Goal: Information Seeking & Learning: Learn about a topic

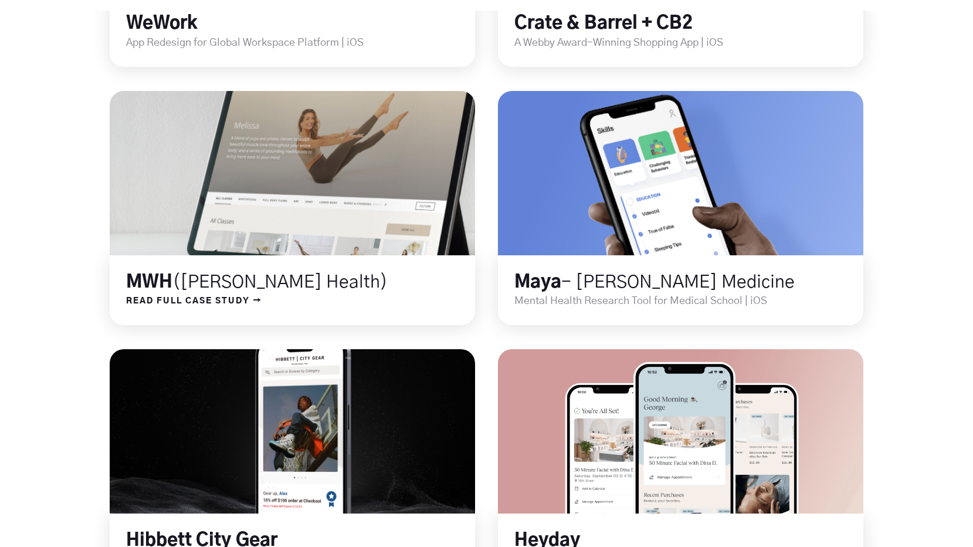
click at [407, 181] on link at bounding box center [292, 173] width 439 height 197
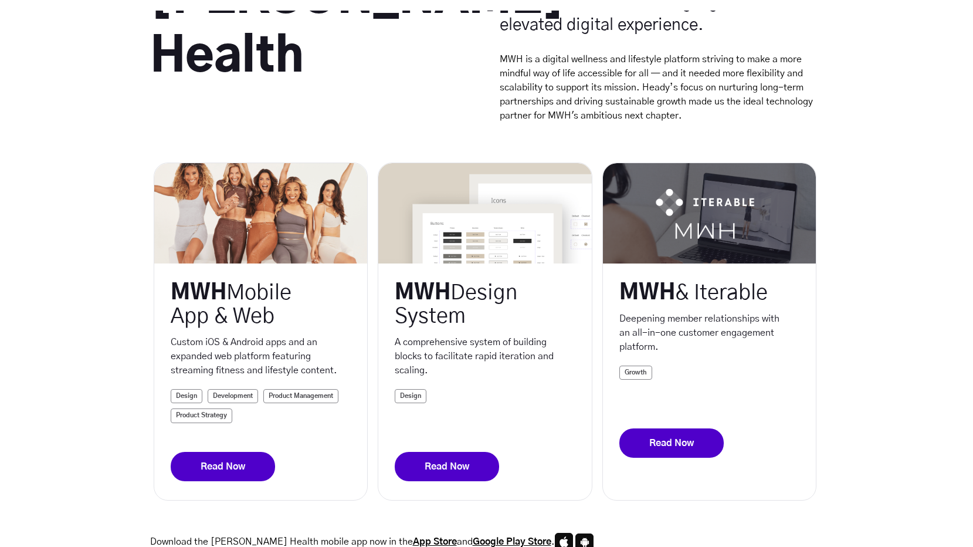
scroll to position [350, 0]
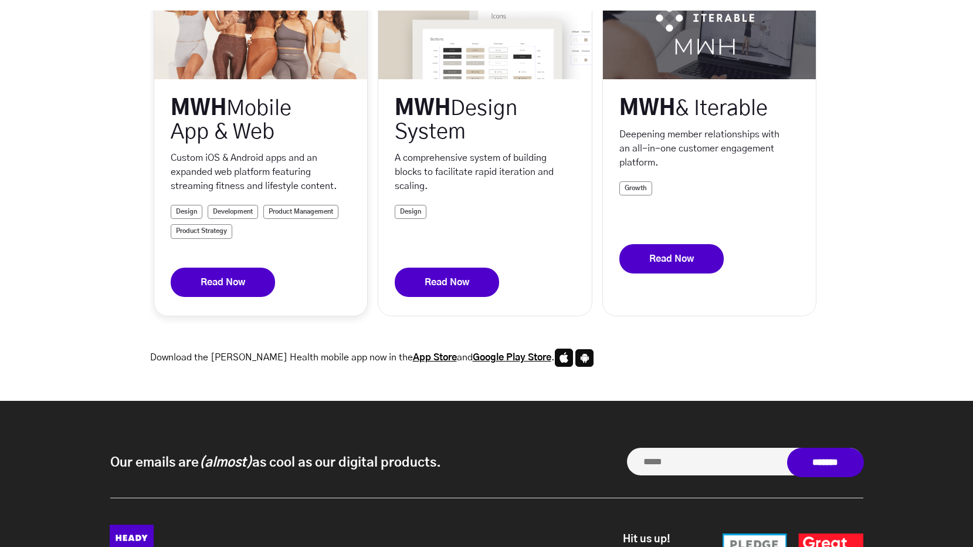
click at [236, 55] on link at bounding box center [260, 29] width 213 height 100
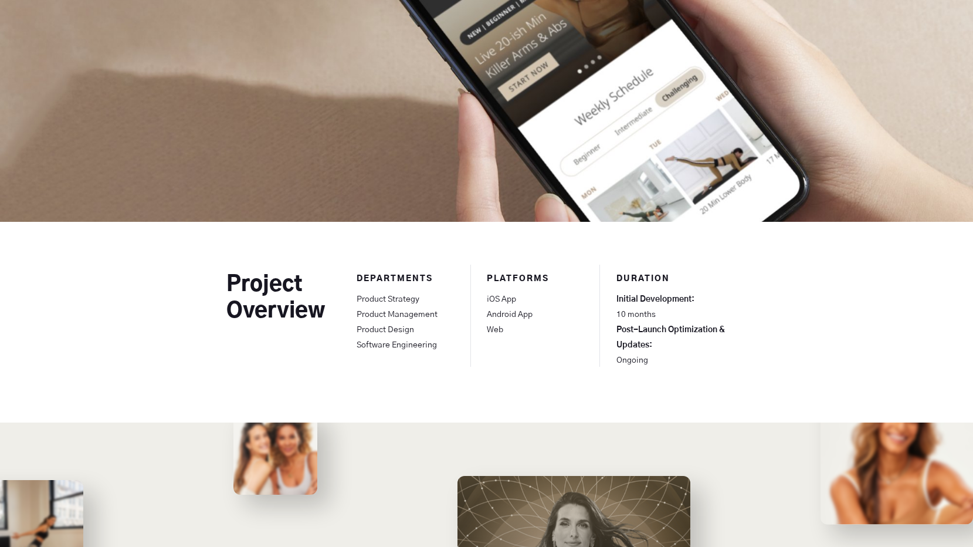
scroll to position [627, 0]
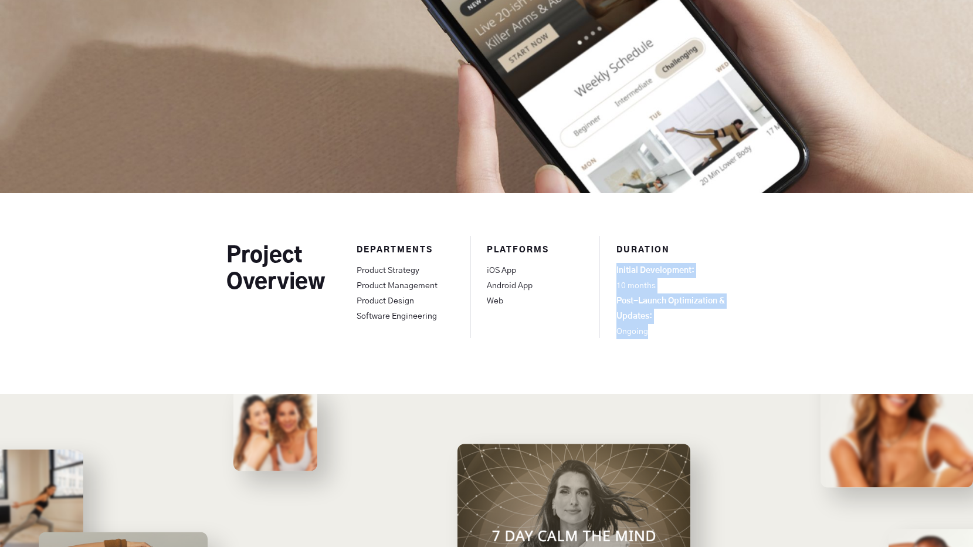
copy p "Initial Development: 10 months Post-Launch Optimization & Updates: Ongoing"
drag, startPoint x: 649, startPoint y: 334, endPoint x: 617, endPoint y: 270, distance: 71.6
click at [617, 270] on p "Initial Development: 10 months Post-Launch Optimization & Updates: Ongoing" at bounding box center [682, 301] width 130 height 76
